Goal: Entertainment & Leisure: Browse casually

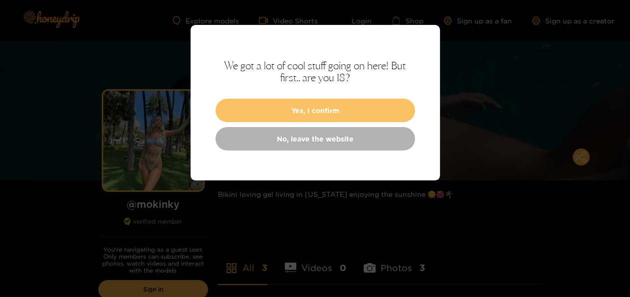
click at [334, 101] on button "Yes, I confirm" at bounding box center [314, 110] width 199 height 23
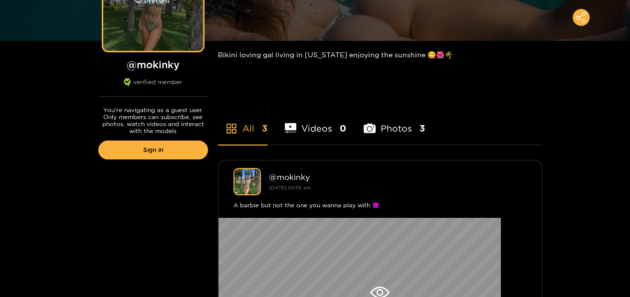
scroll to position [186, 0]
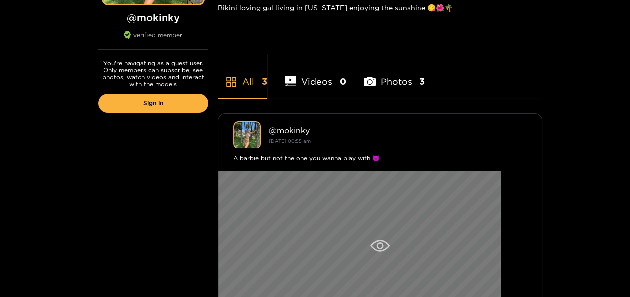
click at [334, 176] on div at bounding box center [379, 246] width 323 height 150
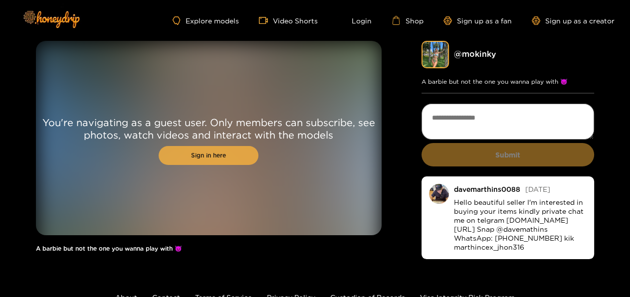
click at [226, 146] on link "Sign in here" at bounding box center [209, 155] width 100 height 19
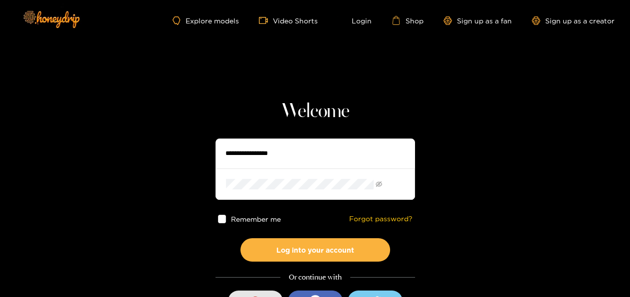
click at [272, 291] on button "Sign in with Google" at bounding box center [255, 301] width 55 height 21
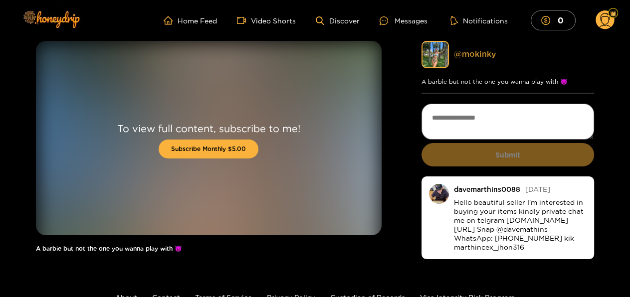
click at [457, 49] on link "@ mokinky" at bounding box center [475, 53] width 42 height 9
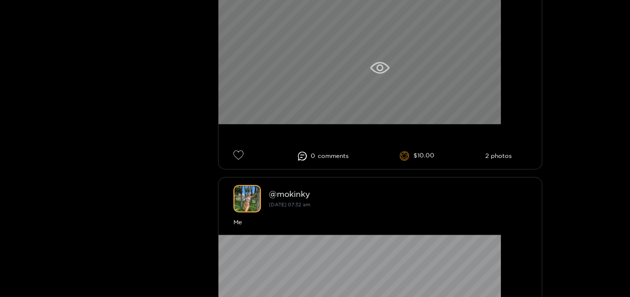
scroll to position [700, 0]
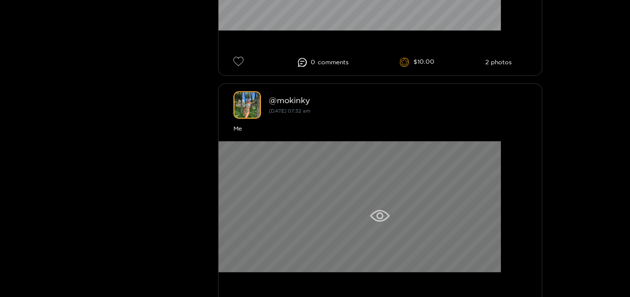
click at [322, 141] on div at bounding box center [379, 216] width 323 height 150
